Goal: Task Accomplishment & Management: Manage account settings

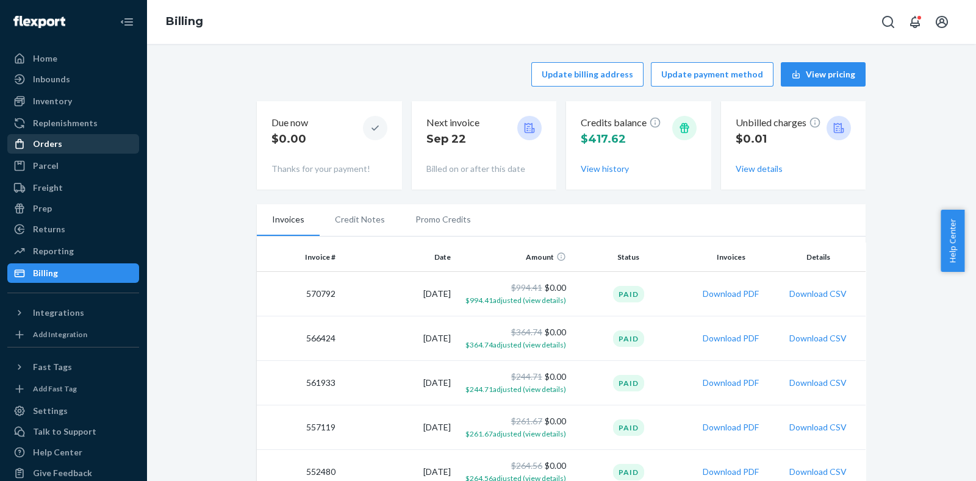
click at [56, 148] on div "Orders" at bounding box center [47, 144] width 29 height 12
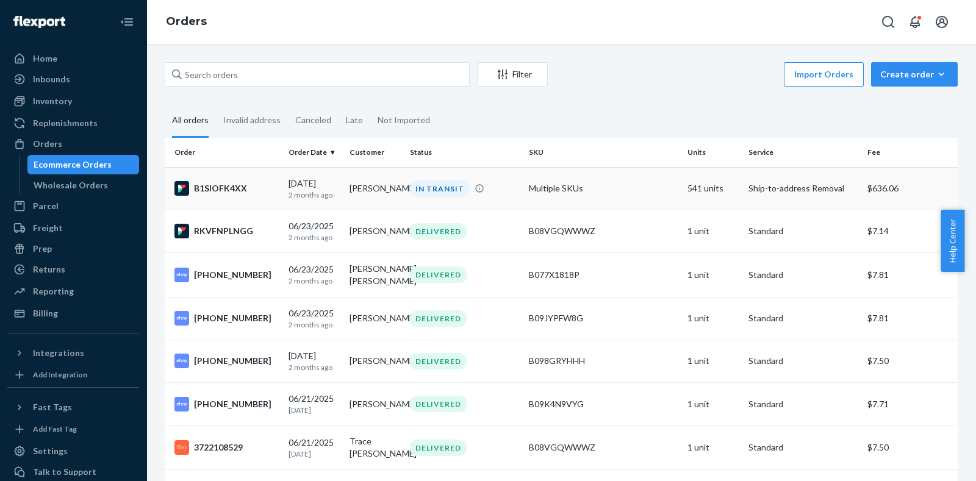
click at [570, 194] on td "Multiple SKUs" at bounding box center [603, 188] width 159 height 43
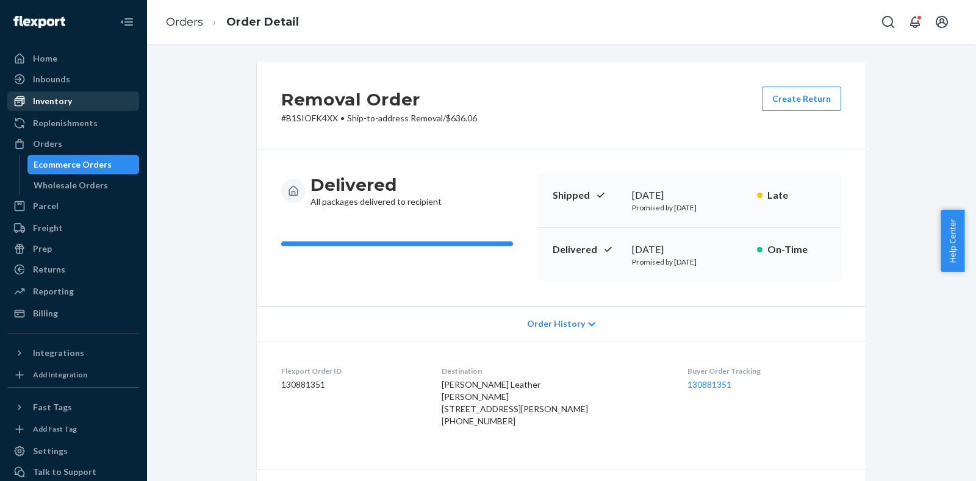
click at [52, 103] on div "Inventory" at bounding box center [52, 101] width 39 height 12
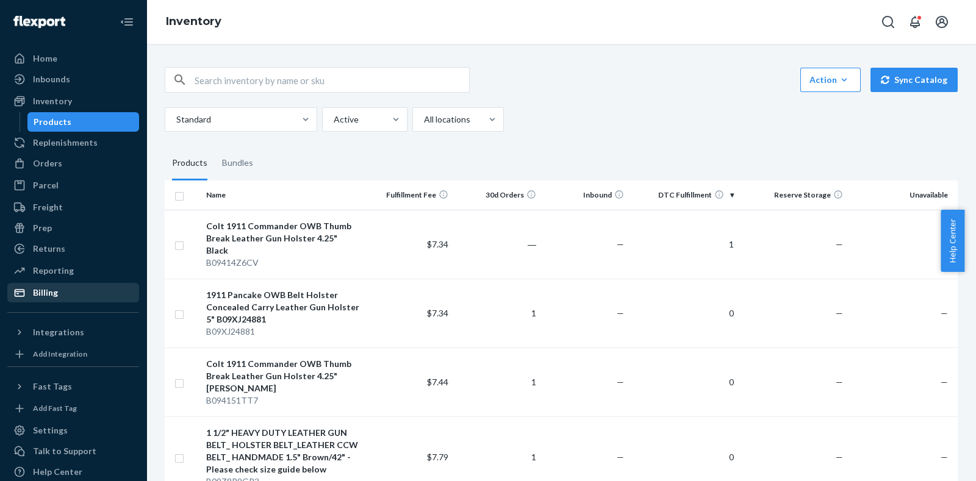
click at [53, 293] on div "Billing" at bounding box center [45, 293] width 25 height 12
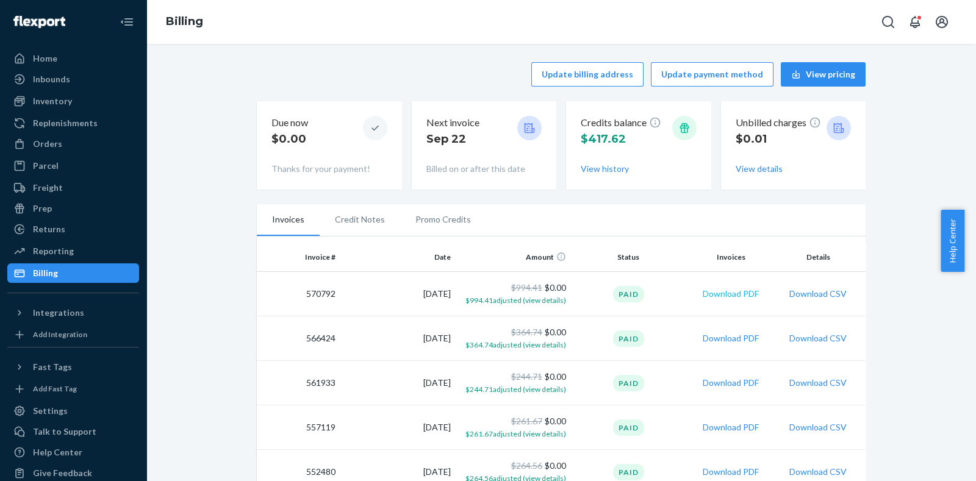
click at [726, 295] on button "Download PDF" at bounding box center [731, 294] width 56 height 12
click at [65, 140] on div "Orders" at bounding box center [73, 143] width 129 height 17
